Goal: Information Seeking & Learning: Learn about a topic

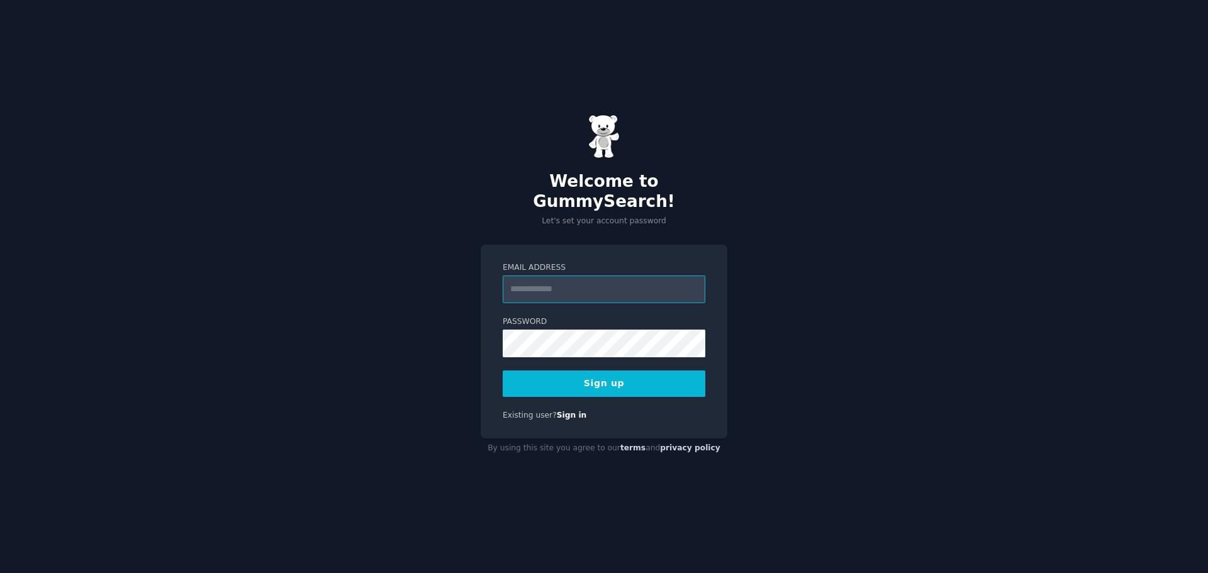
click at [566, 279] on input "Email Address" at bounding box center [604, 290] width 203 height 28
click at [767, 272] on div "Welcome to GummySearch! Let's set your account password Email Address Password …" at bounding box center [604, 286] width 1208 height 573
click at [635, 276] on input "Email Address" at bounding box center [604, 290] width 203 height 28
type input "**********"
click at [470, 323] on div "**********" at bounding box center [604, 286] width 1208 height 573
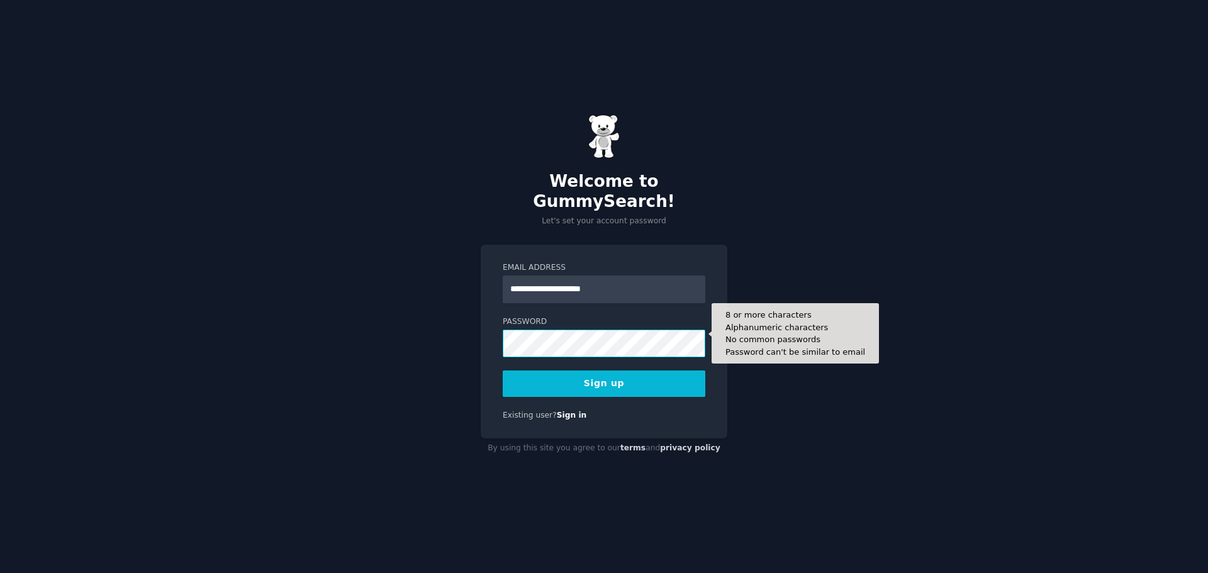
click at [503, 371] on button "Sign up" at bounding box center [604, 384] width 203 height 26
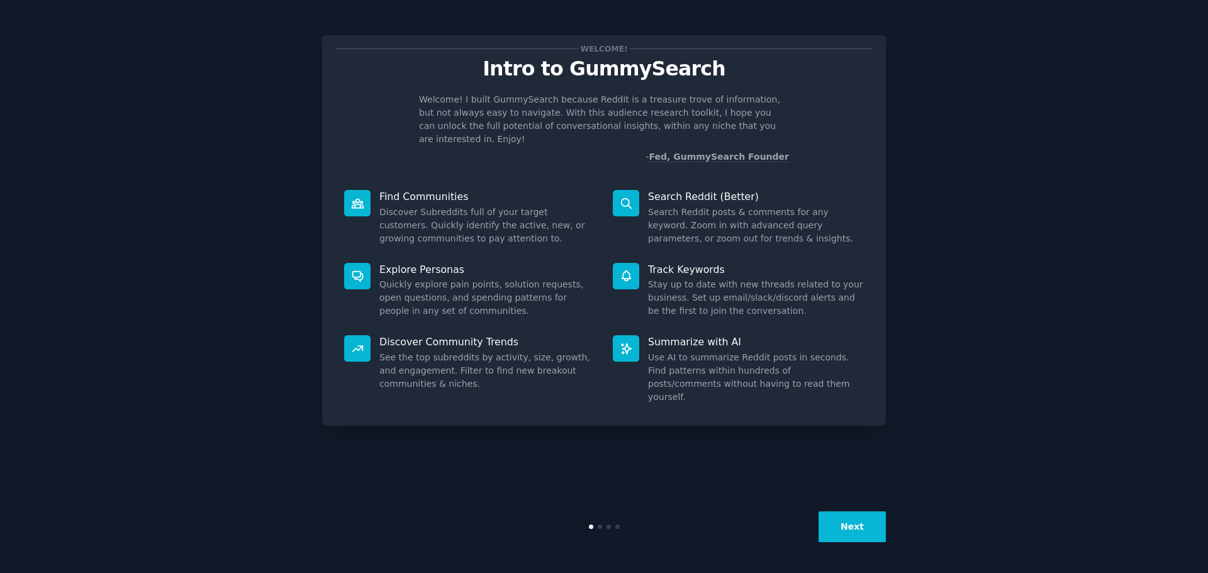
click at [852, 532] on button "Next" at bounding box center [851, 526] width 67 height 31
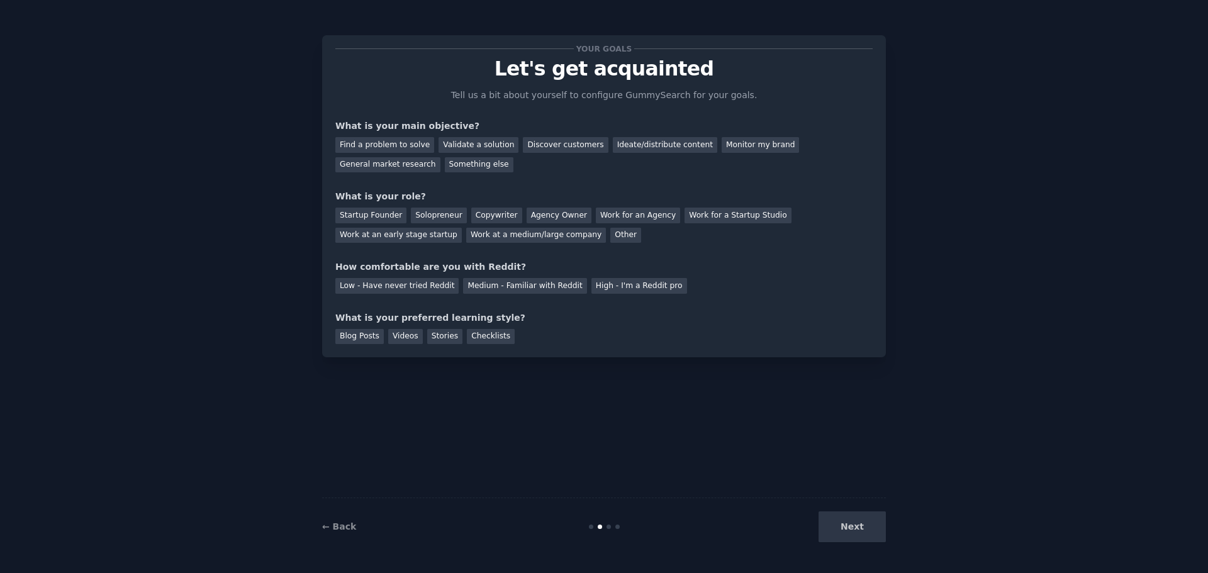
click at [852, 532] on div "Next" at bounding box center [792, 526] width 188 height 31
click at [440, 157] on div "General market research" at bounding box center [387, 165] width 105 height 16
click at [466, 237] on div "Work at a medium/large company" at bounding box center [536, 236] width 140 height 16
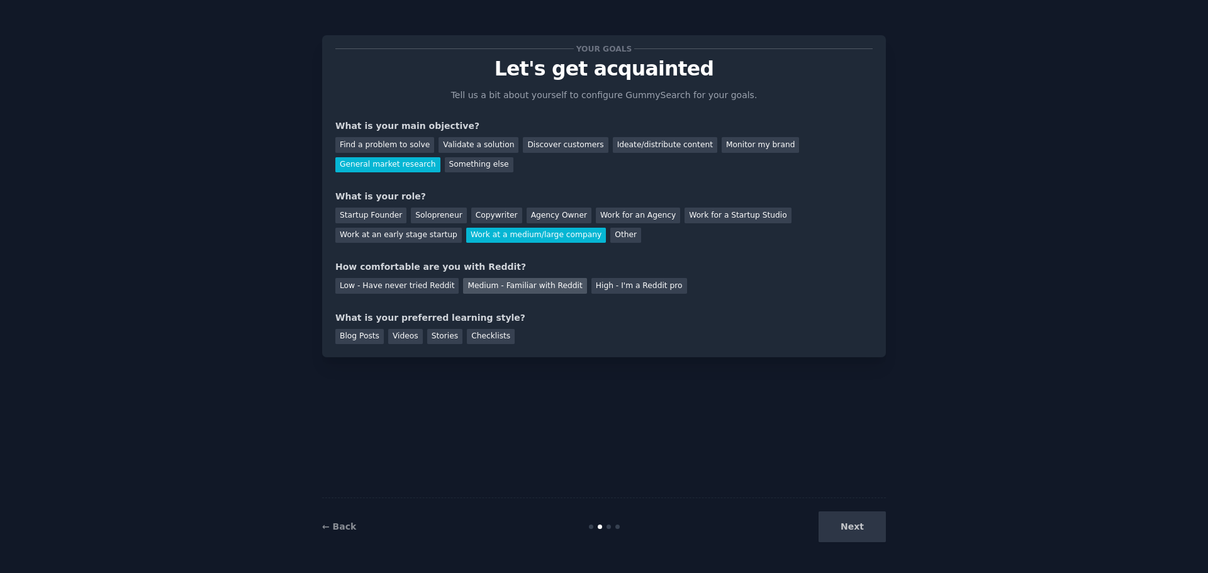
click at [486, 290] on div "Medium - Familiar with Reddit" at bounding box center [524, 286] width 123 height 16
click at [474, 335] on div "Checklists" at bounding box center [491, 337] width 48 height 16
click at [874, 533] on button "Next" at bounding box center [851, 526] width 67 height 31
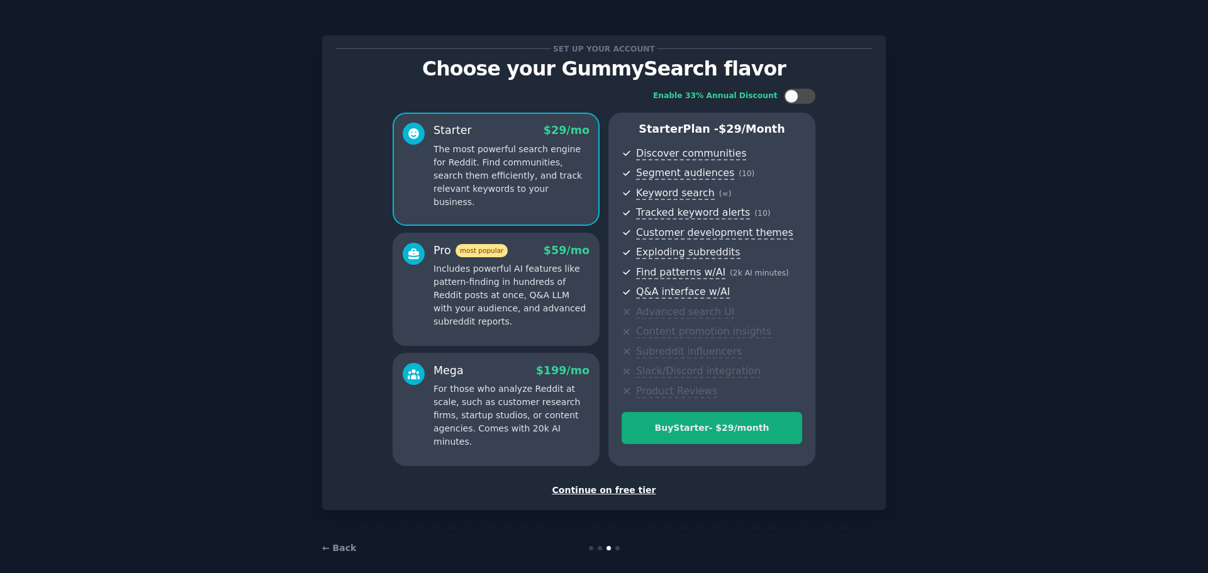
scroll to position [13, 0]
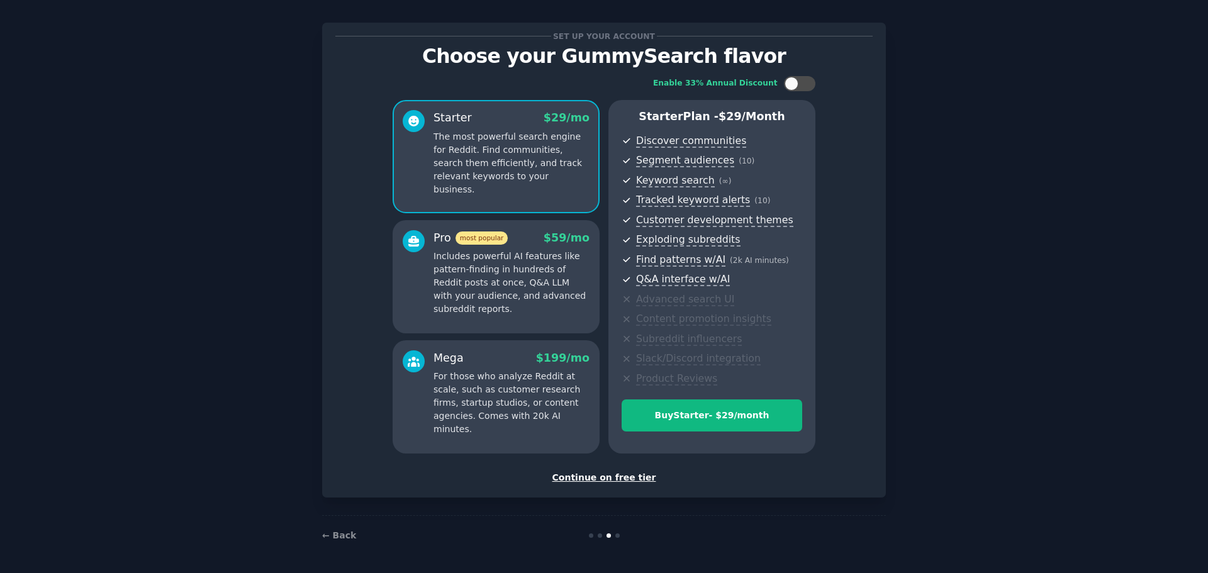
click at [608, 479] on div "Continue on free tier" at bounding box center [603, 477] width 537 height 13
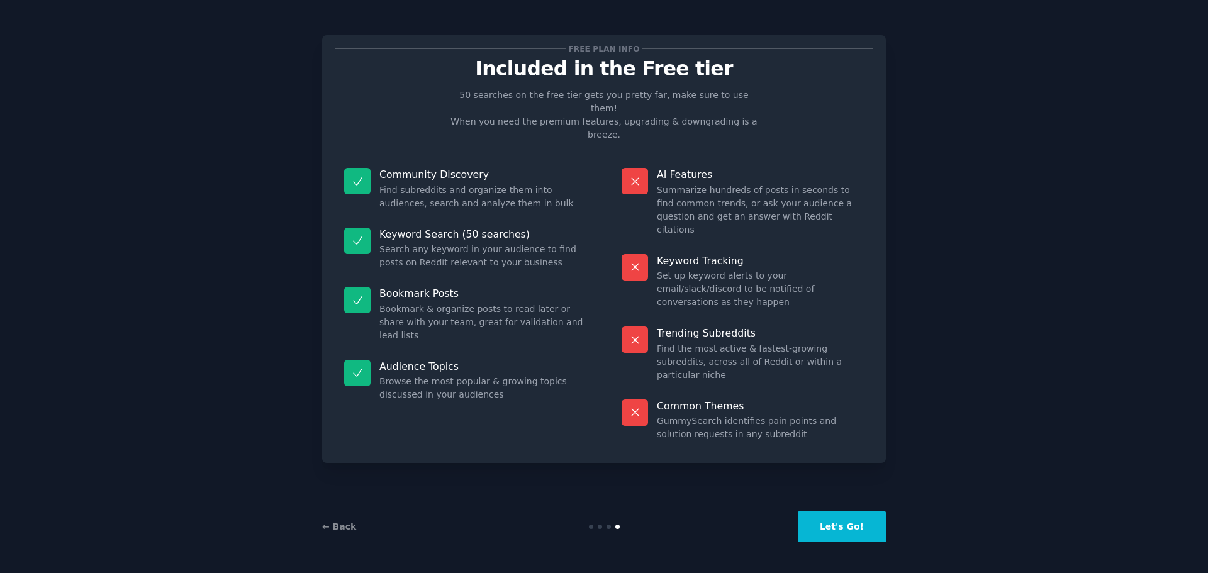
click at [840, 535] on button "Let's Go!" at bounding box center [842, 526] width 88 height 31
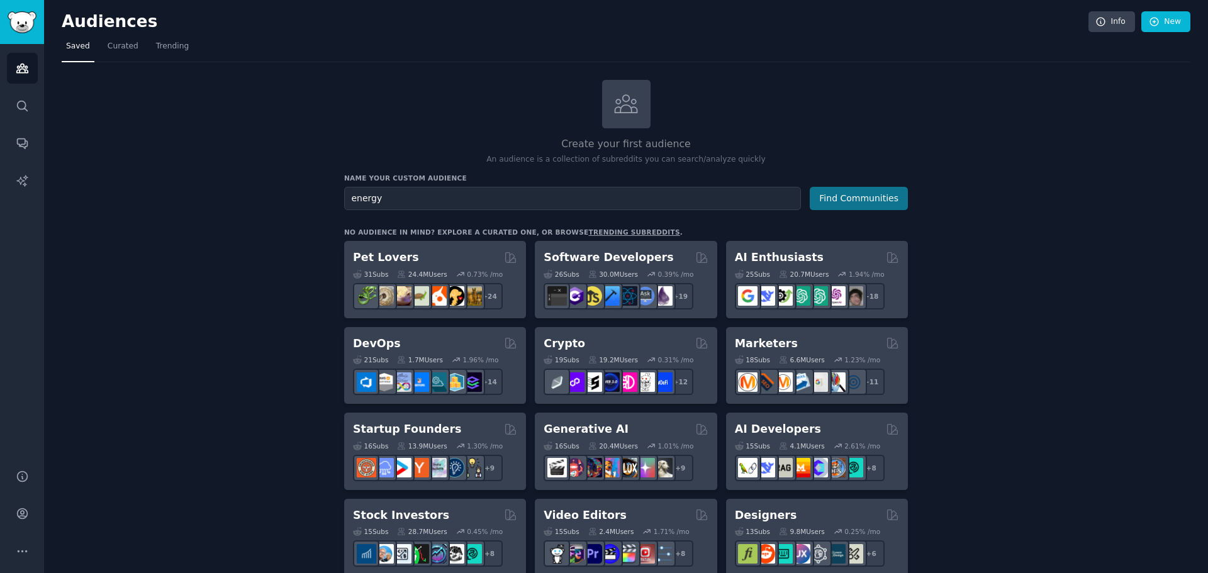
type input "energy"
click at [874, 195] on button "Find Communities" at bounding box center [859, 198] width 98 height 23
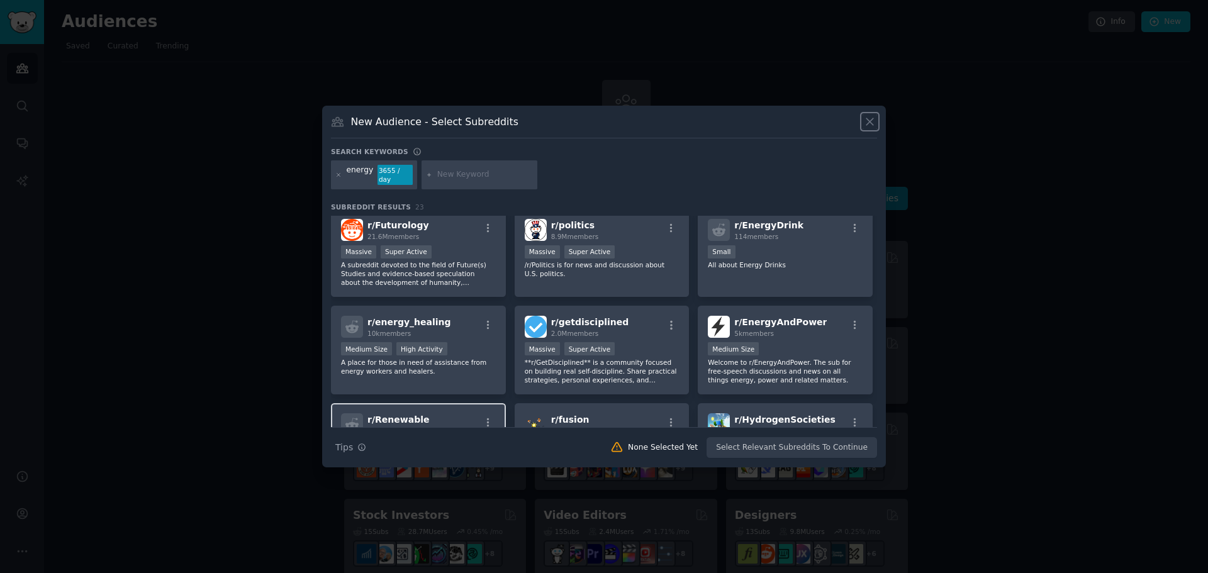
scroll to position [189, 0]
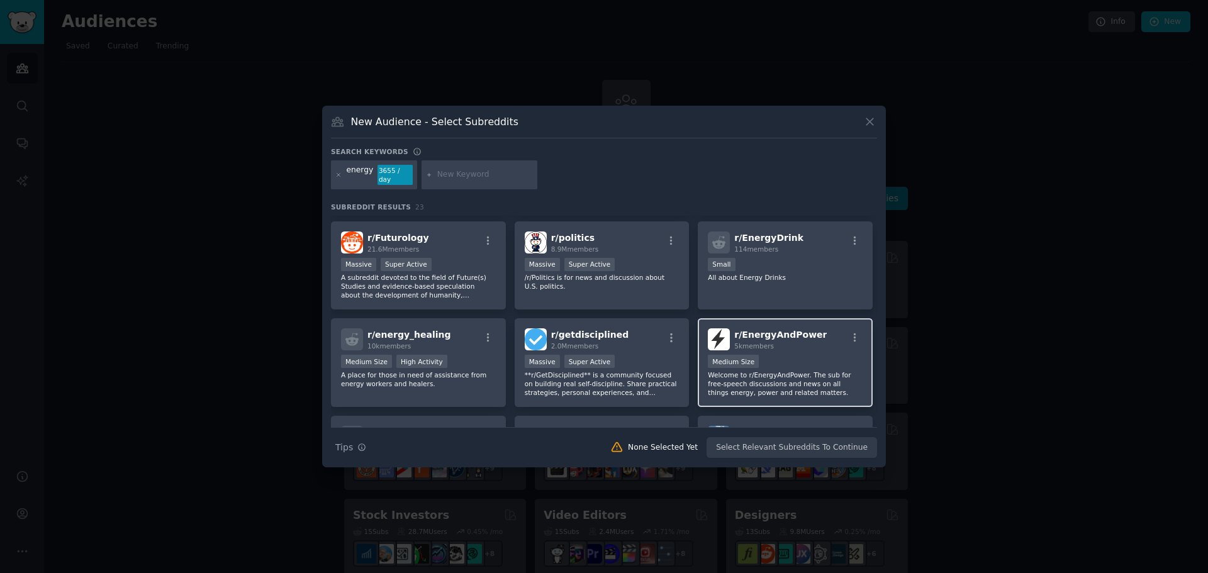
click at [830, 355] on div "Medium Size" at bounding box center [785, 363] width 155 height 16
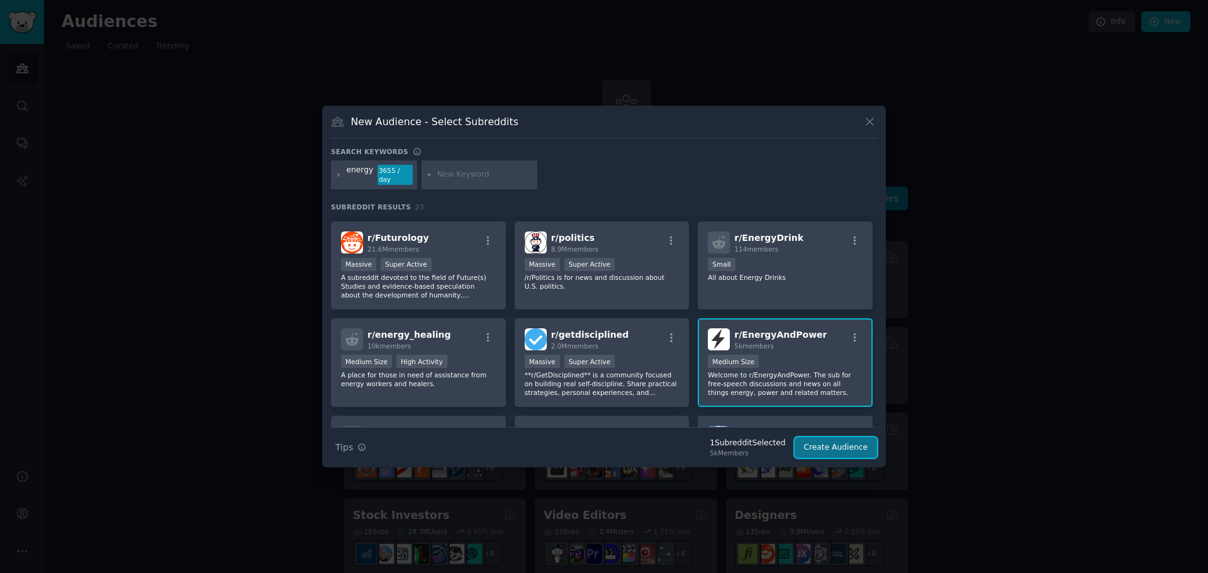
click at [827, 444] on button "Create Audience" at bounding box center [835, 447] width 83 height 21
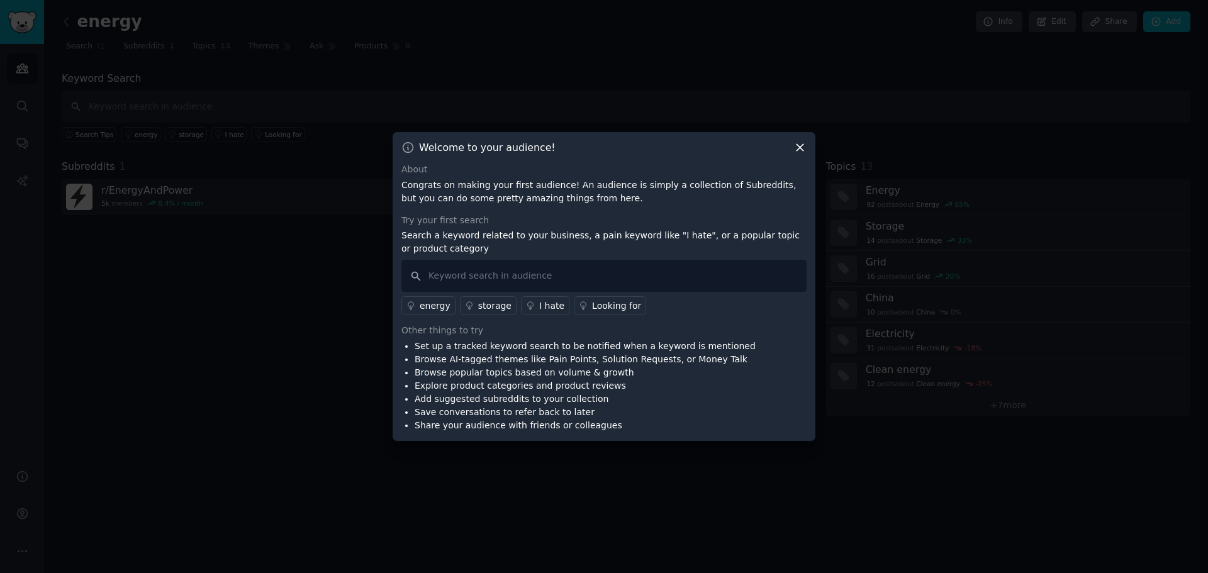
click at [425, 309] on div "energy" at bounding box center [435, 305] width 31 height 13
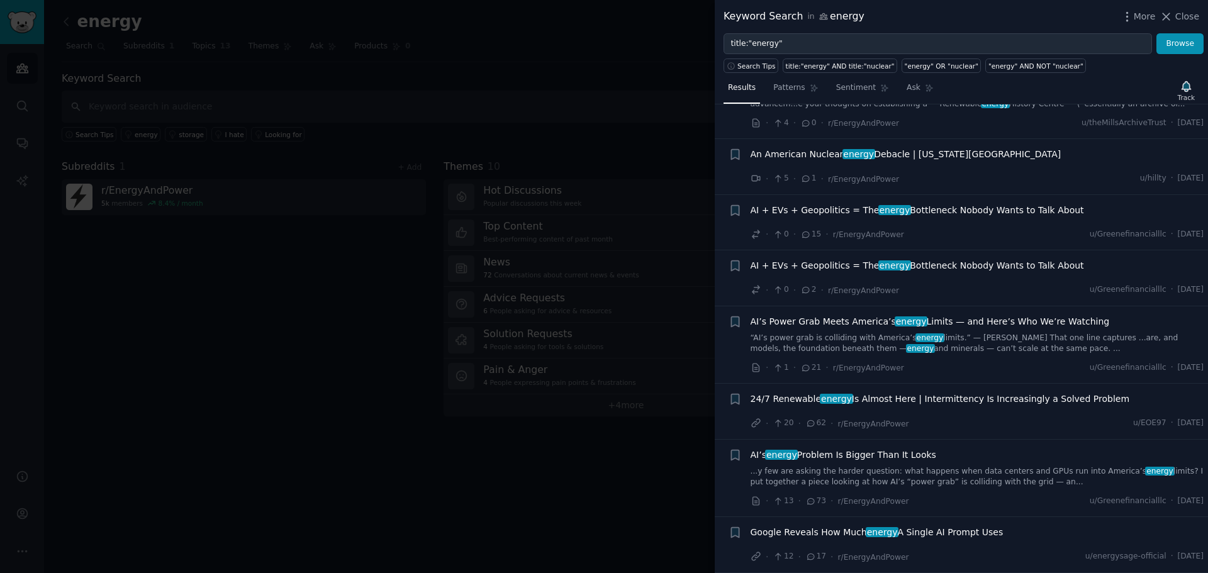
scroll to position [126, 0]
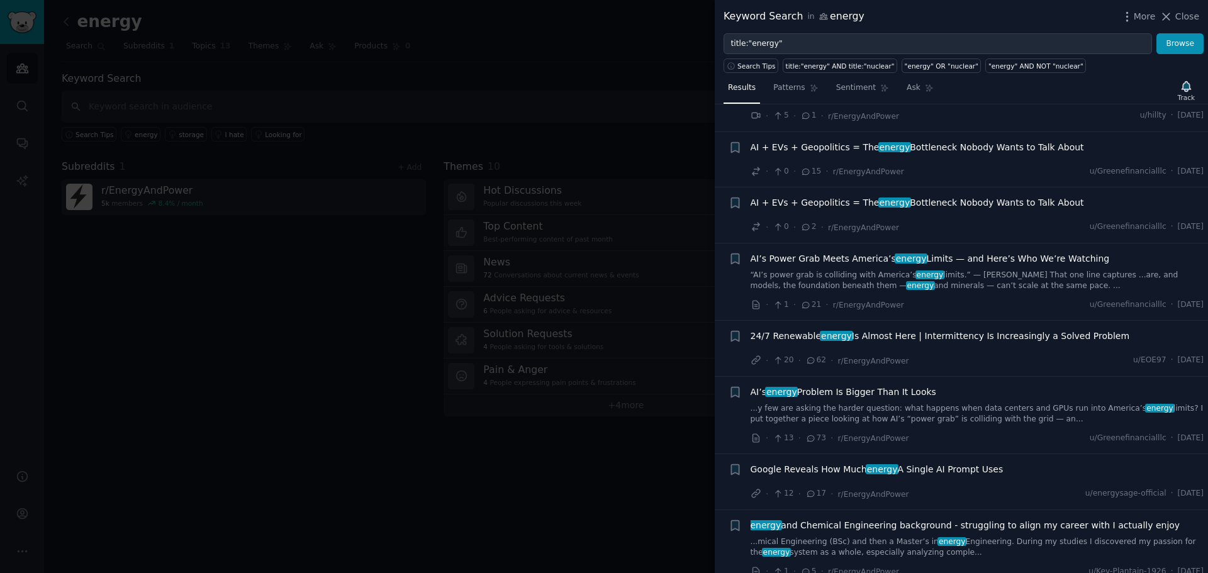
click at [997, 411] on link "...y few are asking the harder question: what happens when data centers and GPU…" at bounding box center [977, 414] width 454 height 22
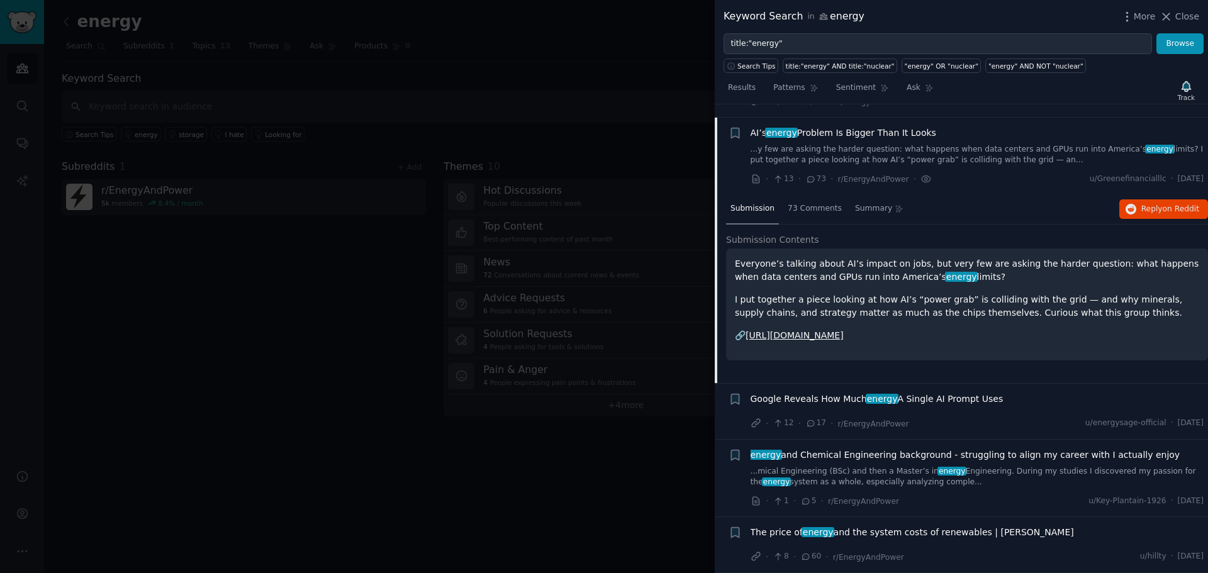
scroll to position [398, 0]
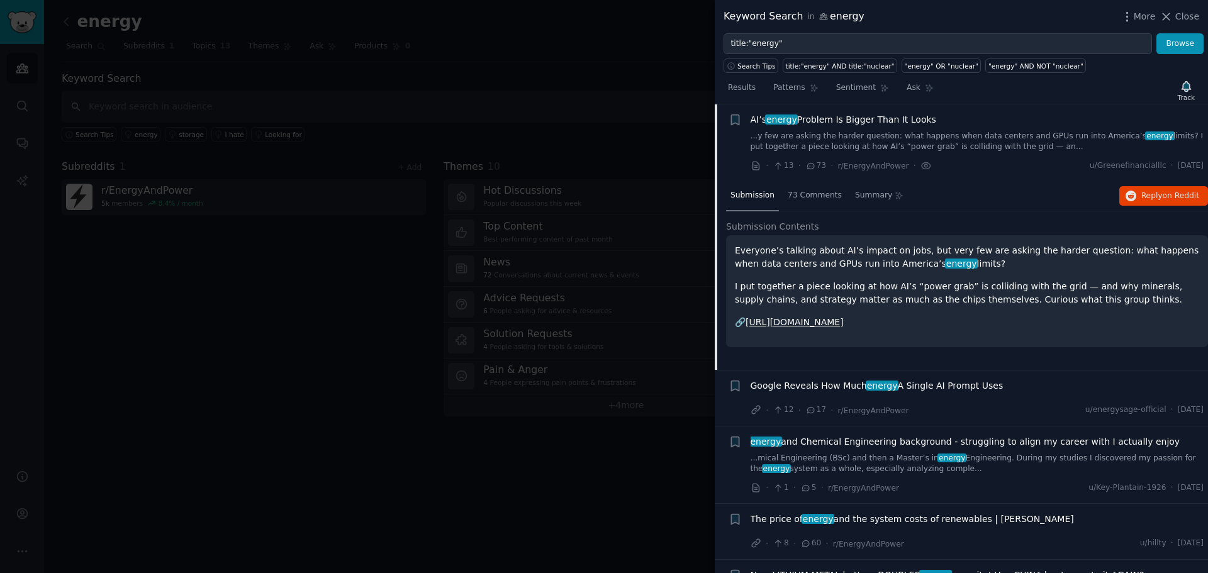
click at [786, 322] on link "[URL][DOMAIN_NAME]" at bounding box center [794, 322] width 98 height 10
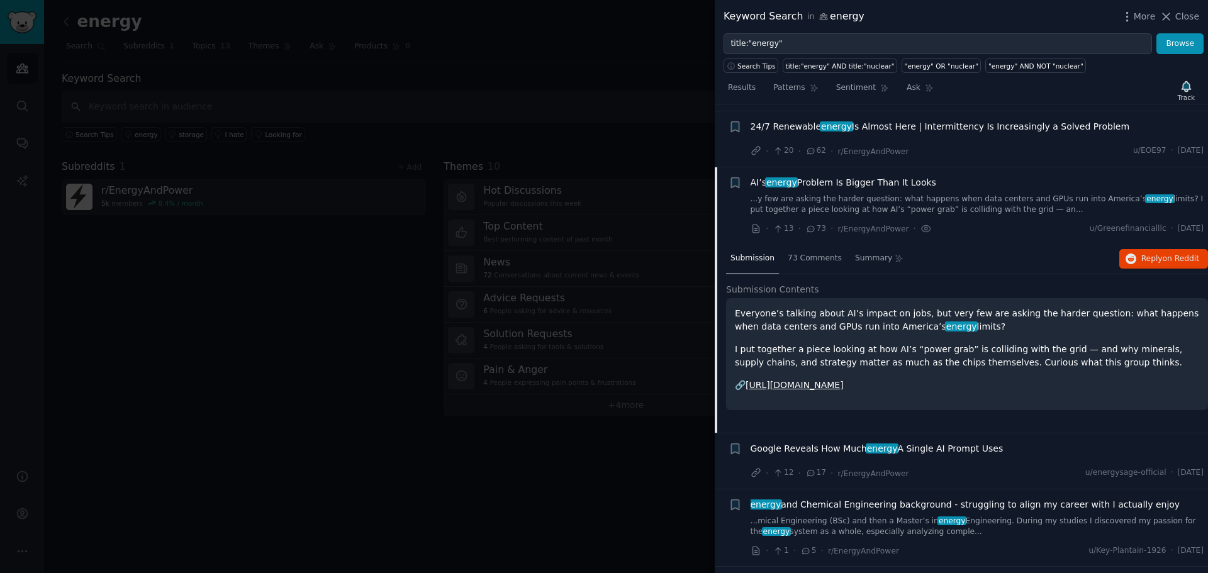
scroll to position [147, 0]
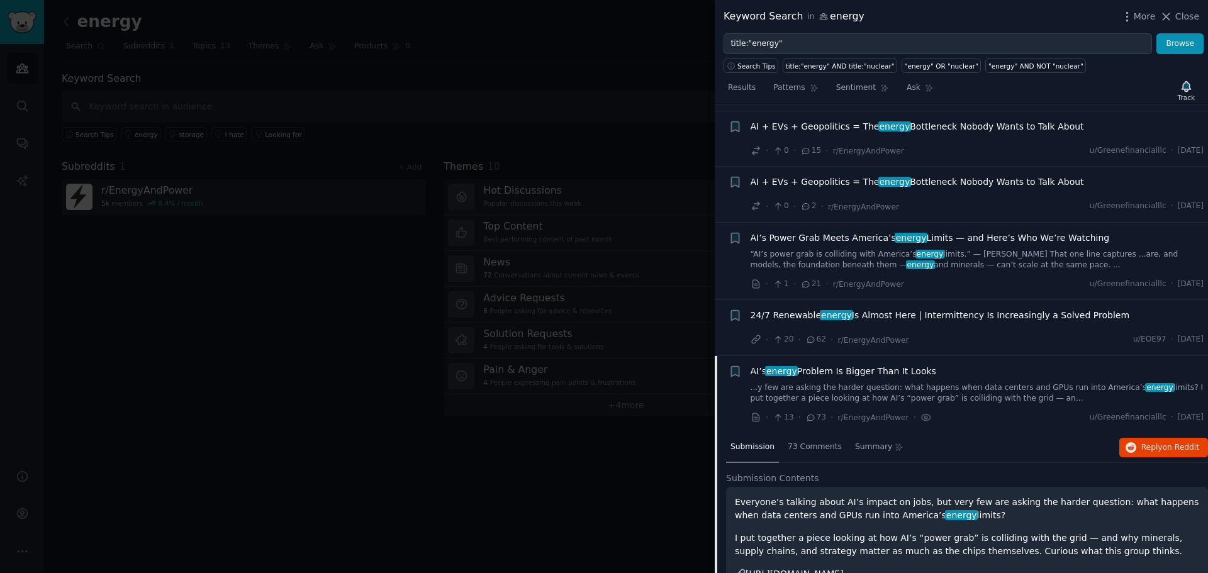
click at [966, 251] on link "“AI’s power grab is colliding with America’s energy limits.” — [PERSON_NAME] Th…" at bounding box center [977, 260] width 454 height 22
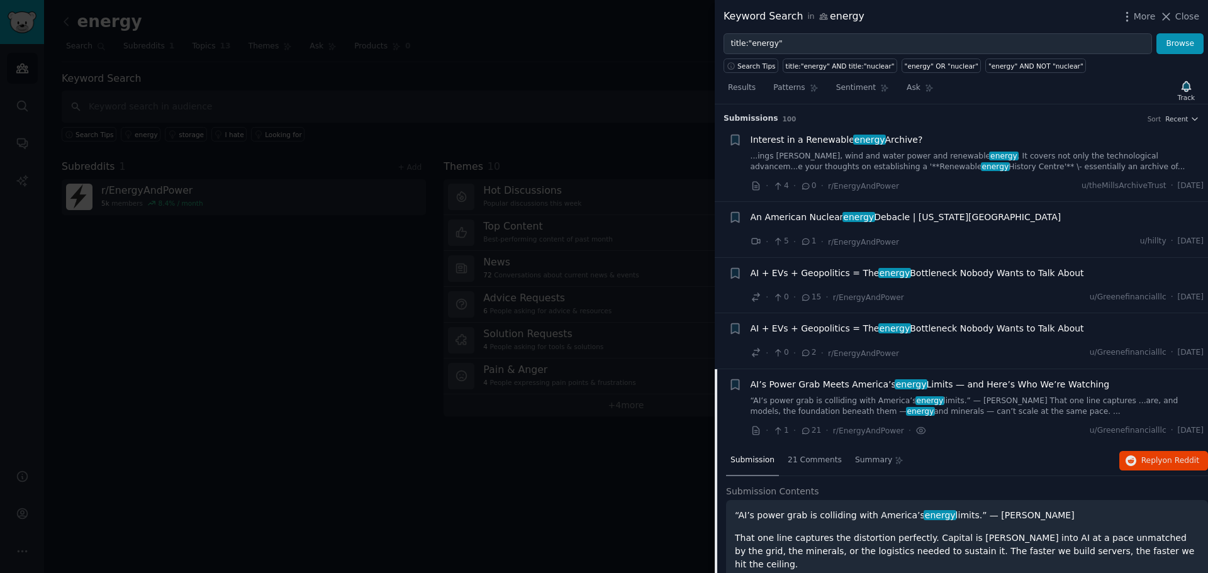
click at [633, 114] on div at bounding box center [604, 286] width 1208 height 573
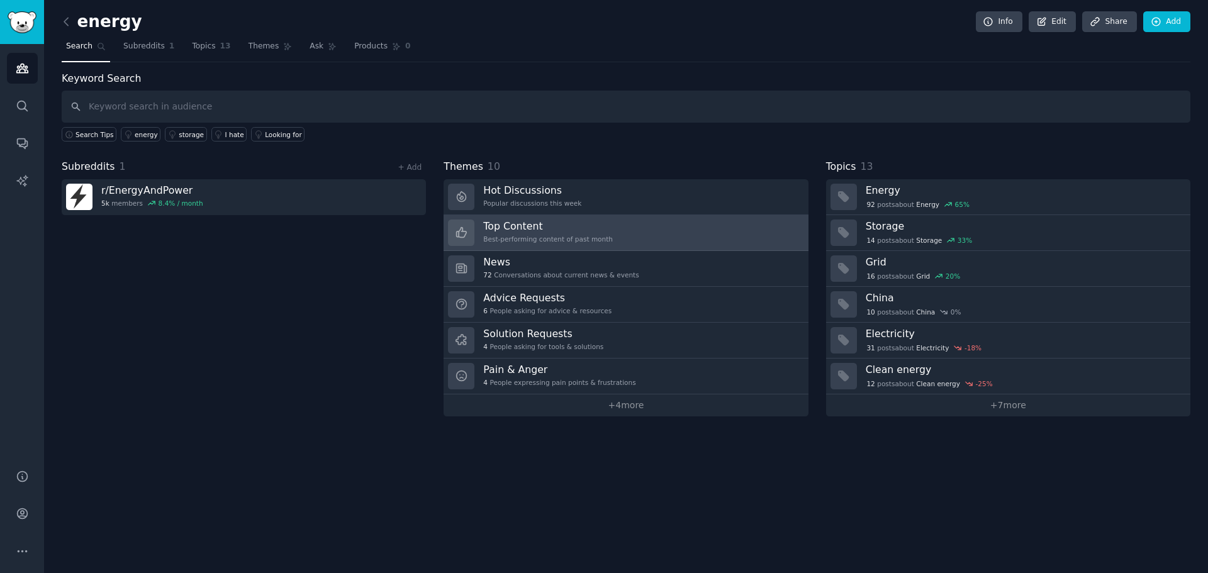
click at [589, 235] on div "Best-performing content of past month" at bounding box center [548, 239] width 130 height 9
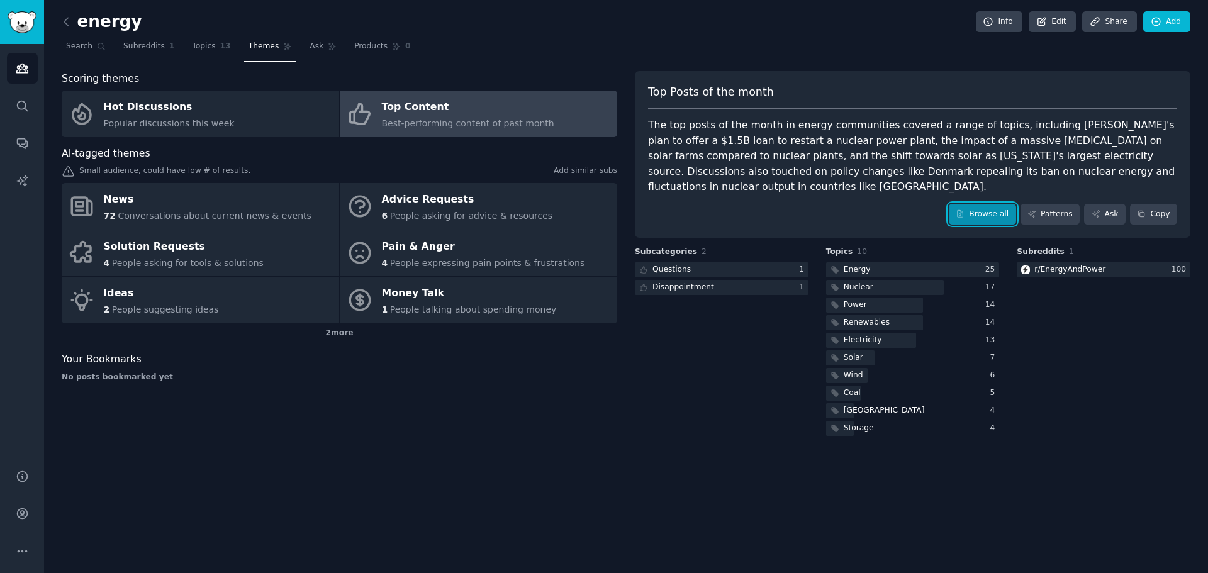
click at [977, 204] on link "Browse all" at bounding box center [982, 214] width 67 height 21
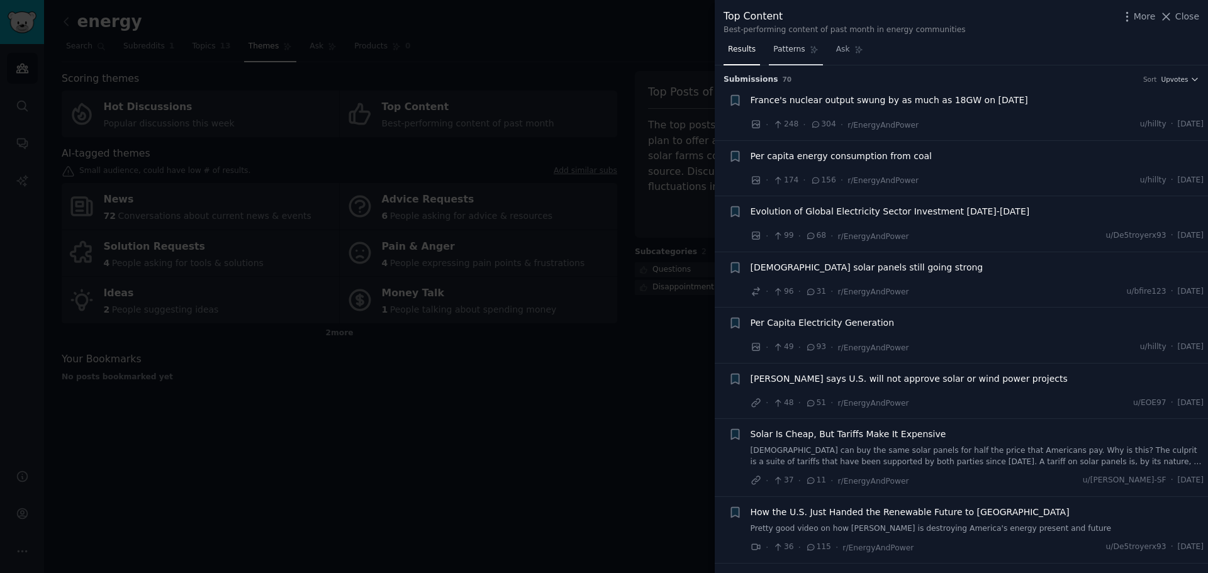
click at [793, 52] on span "Patterns" at bounding box center [788, 49] width 31 height 11
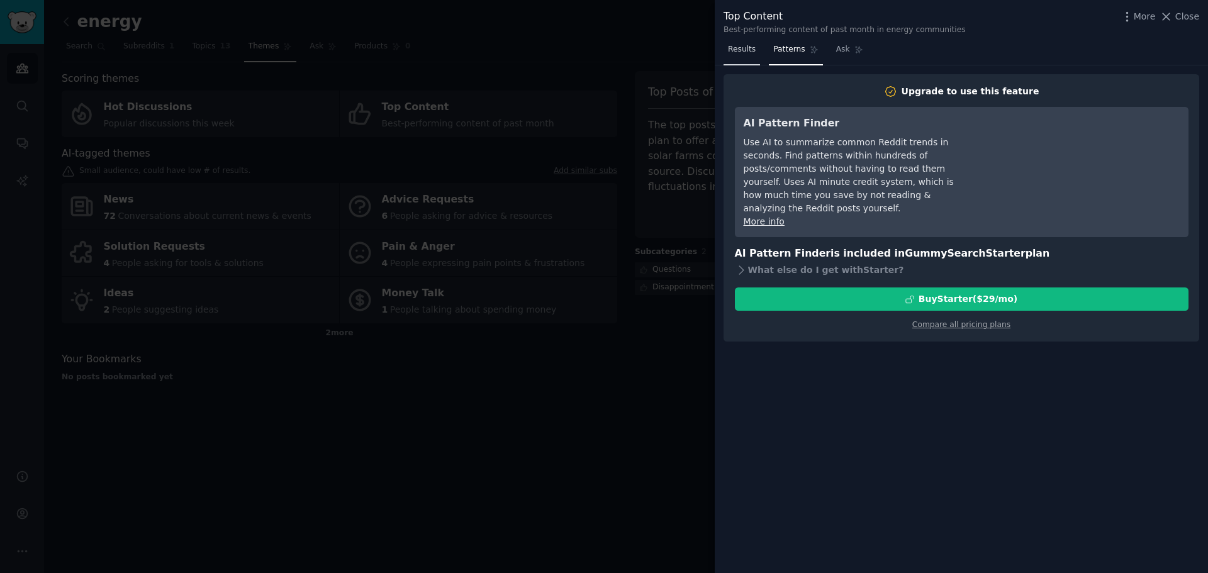
click at [742, 51] on span "Results" at bounding box center [742, 49] width 28 height 11
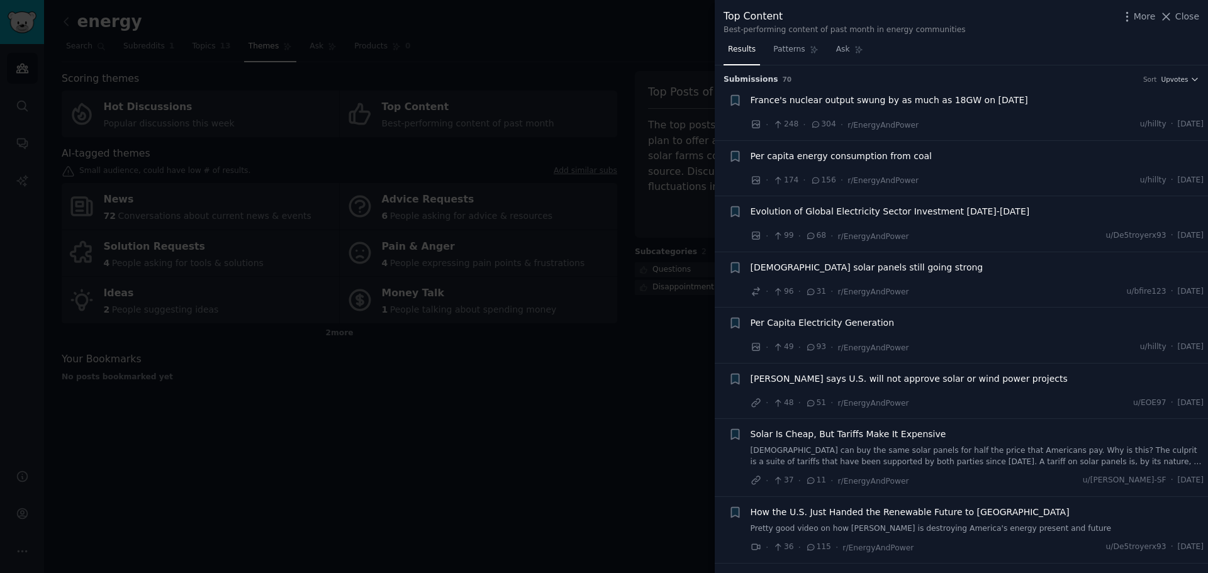
click at [615, 406] on div at bounding box center [604, 286] width 1208 height 573
